Goal: Transaction & Acquisition: Purchase product/service

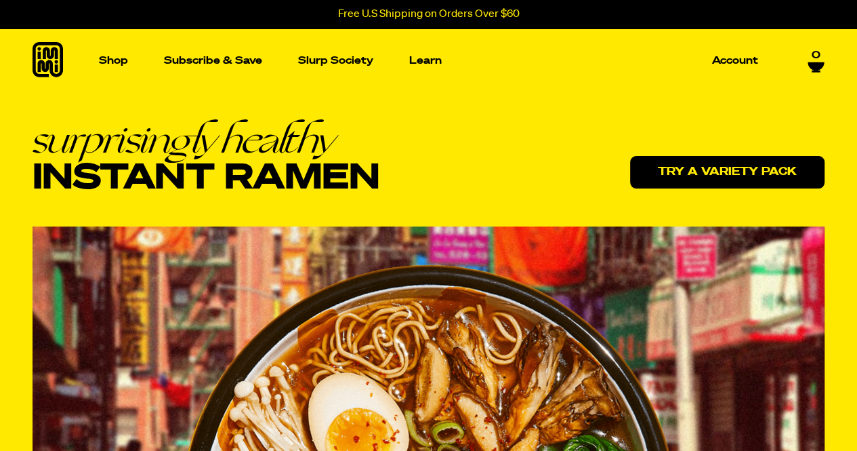
click at [737, 158] on link "Try a variety pack" at bounding box center [727, 172] width 194 height 33
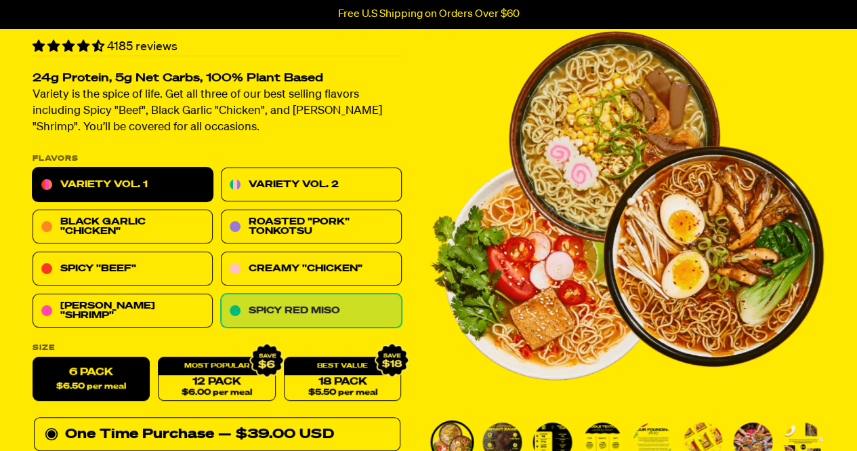
scroll to position [88, 0]
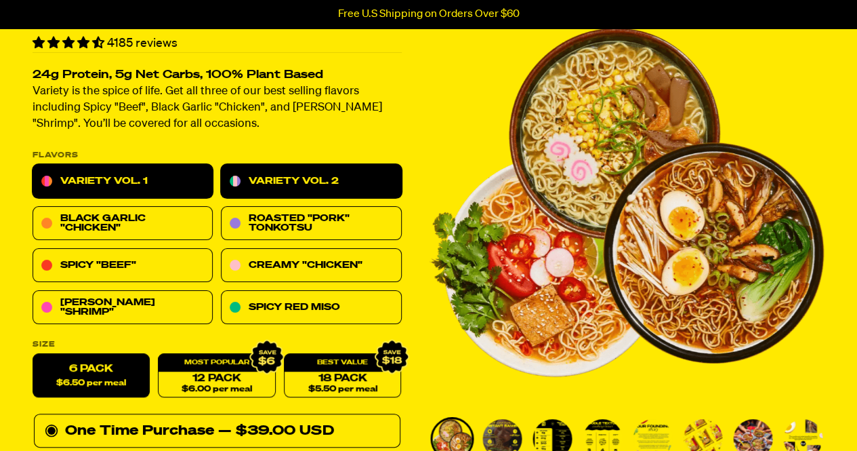
click at [314, 190] on link "Variety Vol. 2" at bounding box center [311, 182] width 180 height 34
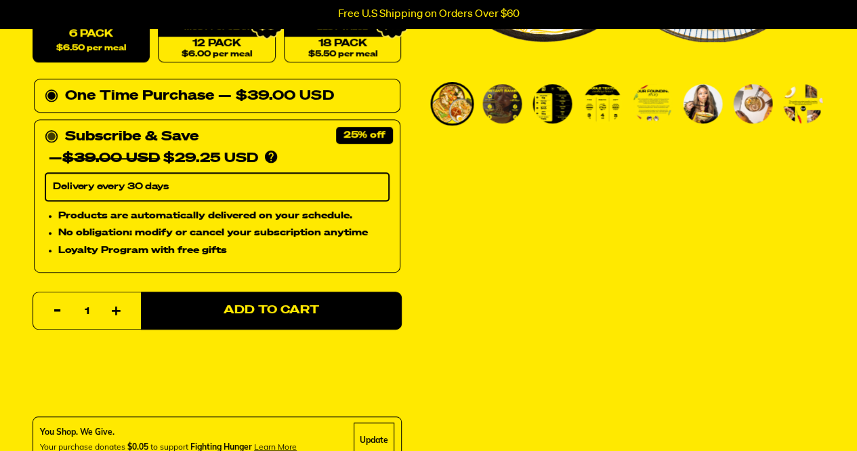
scroll to position [422, 0]
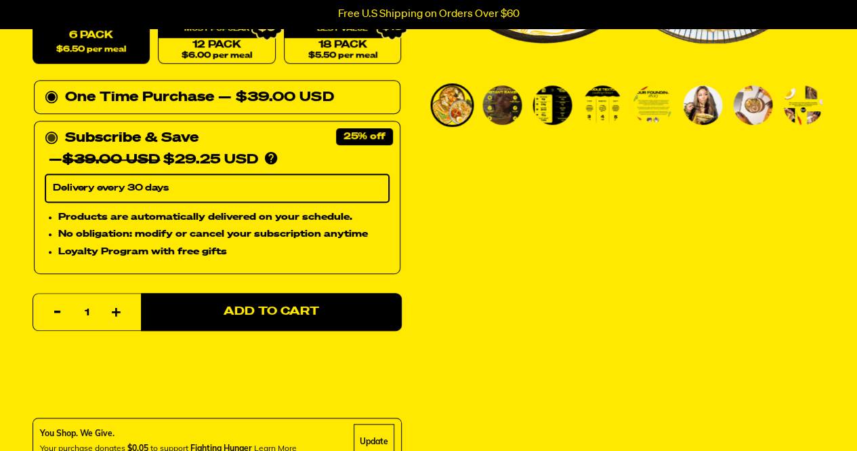
click at [56, 136] on icon at bounding box center [52, 138] width 14 height 14
click at [54, 127] on input "Subscribe & Save 25% — $39.00 USD $29.25 USD You'll receive your selected flavo…" at bounding box center [49, 127] width 9 height 0
click at [52, 87] on div "One Time Purchase — $39.00 USD" at bounding box center [217, 98] width 345 height 22
click at [52, 87] on input "One Time Purchase — $39.00 USD" at bounding box center [49, 87] width 9 height 0
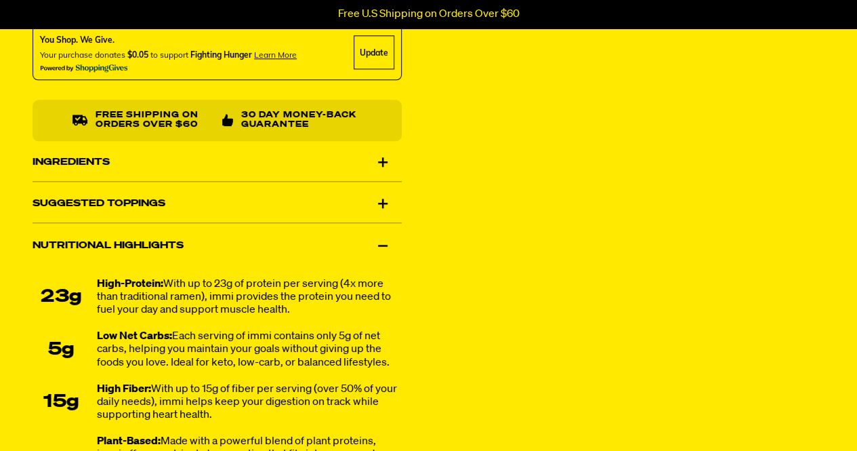
scroll to position [825, 0]
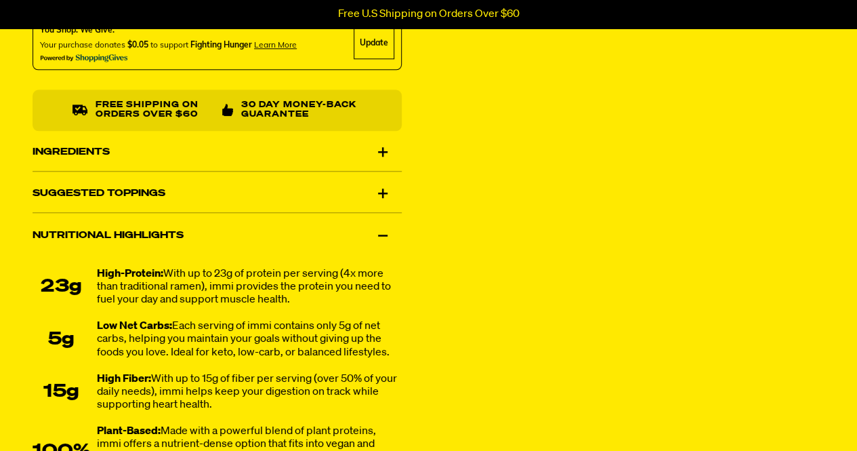
click at [199, 165] on div "Ingredients" at bounding box center [217, 152] width 369 height 38
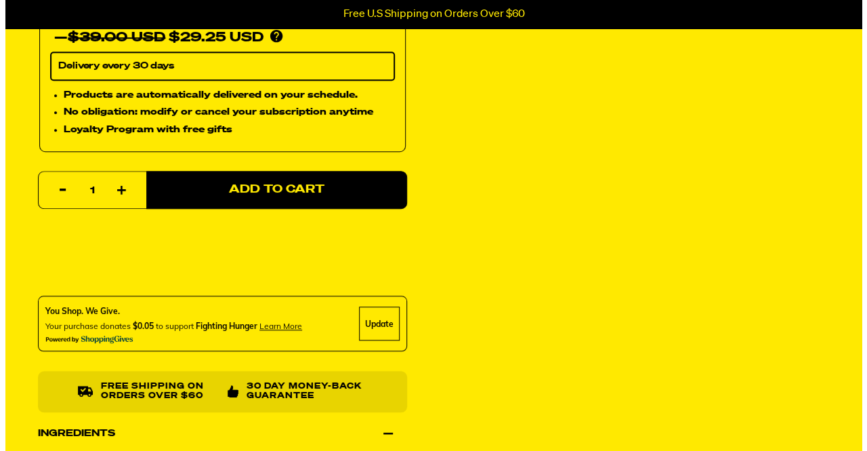
scroll to position [544, 0]
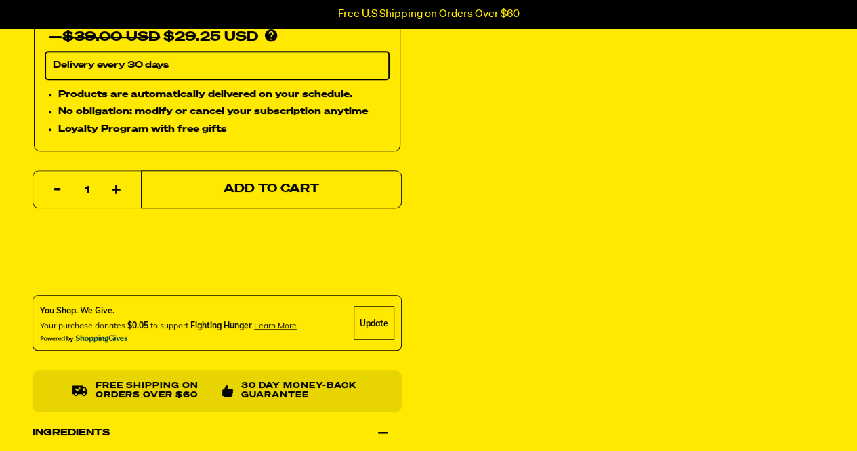
click at [259, 200] on button "Add to Cart" at bounding box center [271, 189] width 261 height 38
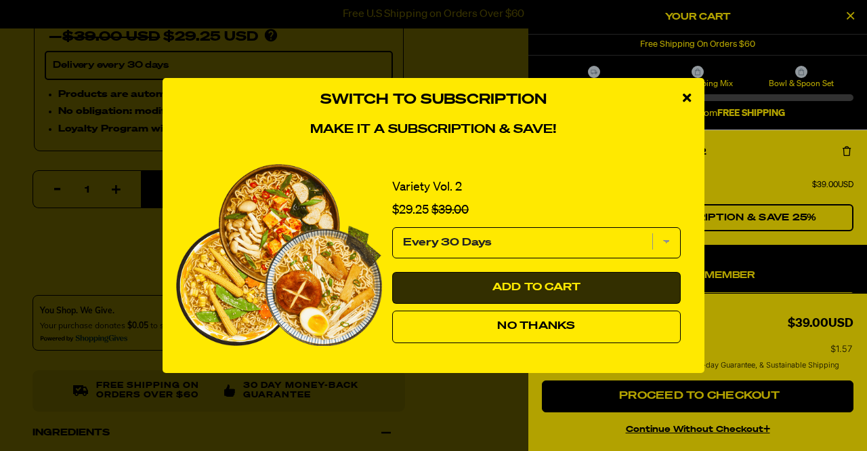
click at [558, 292] on button "Add to Cart" at bounding box center [536, 288] width 289 height 33
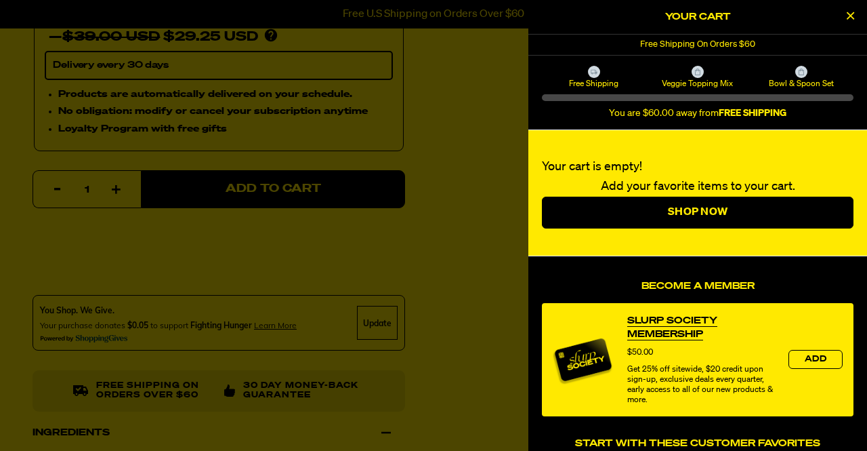
select select "Every 30 Days"
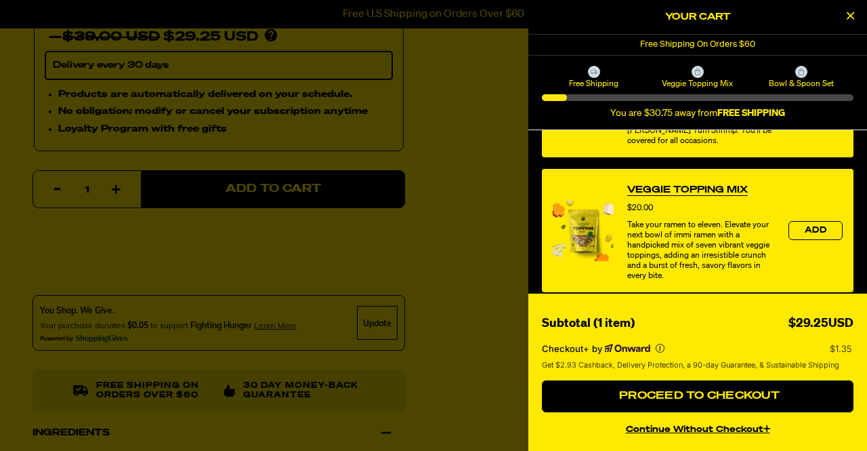
scroll to position [413, 0]
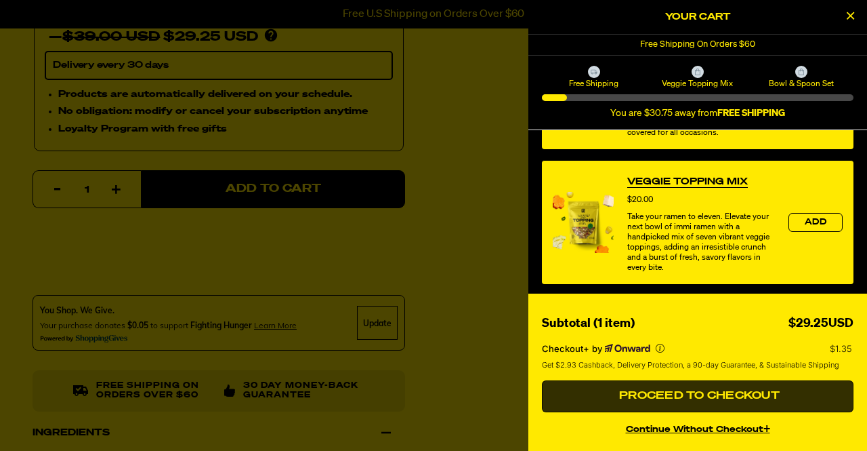
click at [705, 389] on button "Proceed to Checkout" at bounding box center [698, 396] width 312 height 33
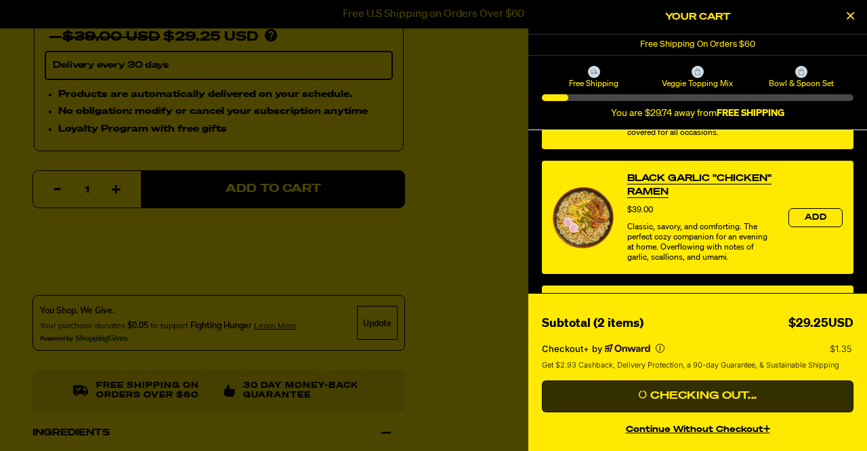
scroll to position [304, 0]
